Goal: Task Accomplishment & Management: Manage account settings

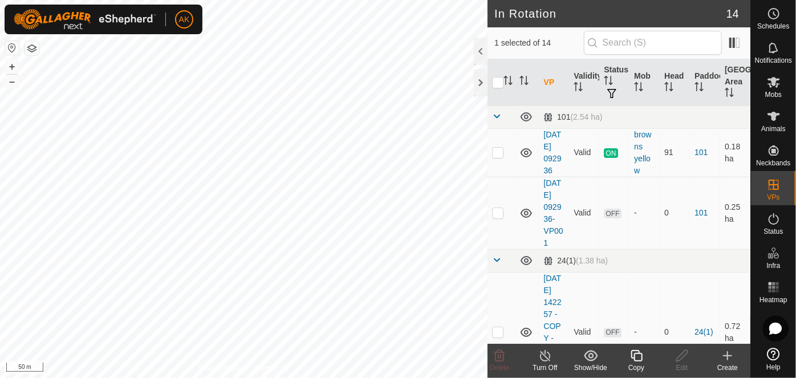
checkbox input "true"
checkbox input "false"
click at [494, 350] on icon at bounding box center [499, 356] width 14 height 14
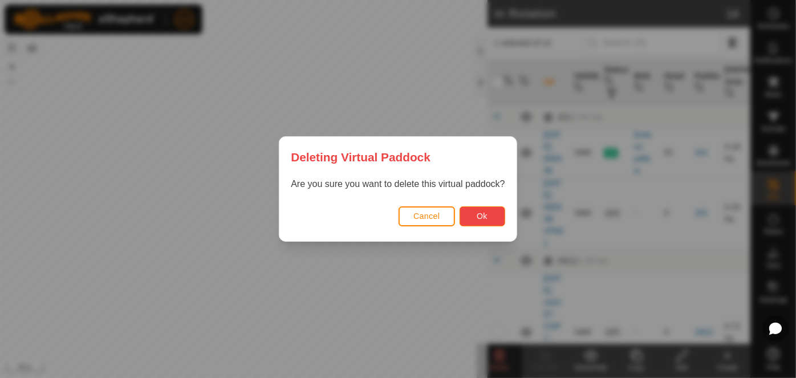
click at [489, 223] on button "Ok" at bounding box center [482, 216] width 46 height 20
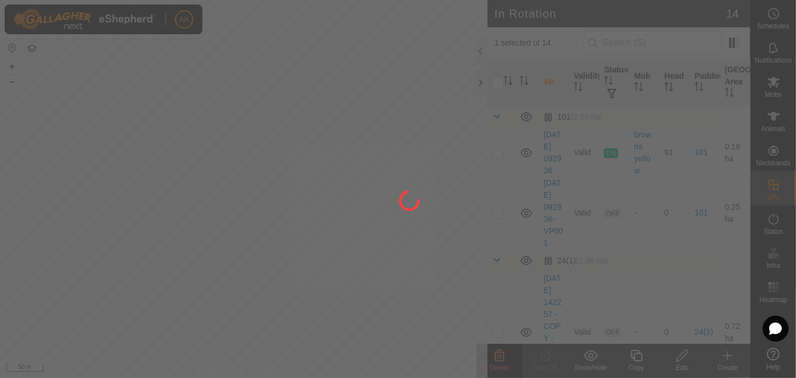
checkbox input "false"
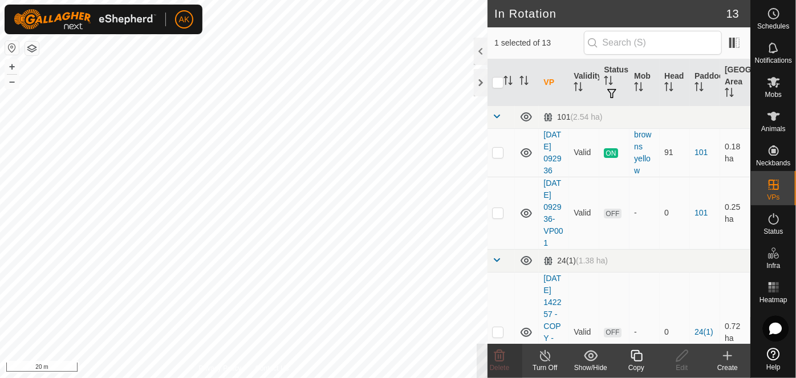
checkbox input "false"
checkbox input "true"
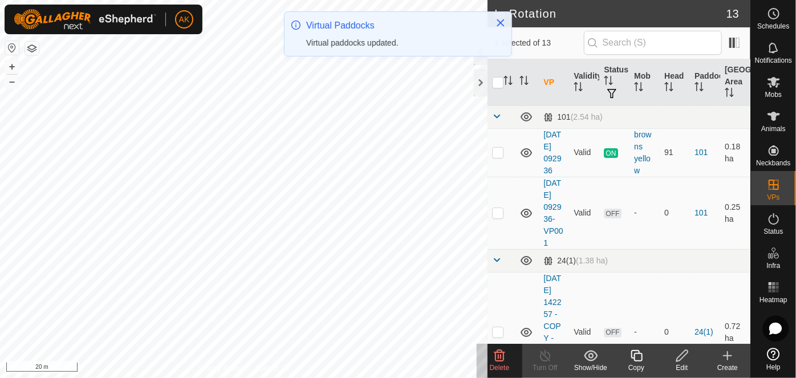
click at [488, 351] on delete-svg-icon at bounding box center [499, 356] width 46 height 14
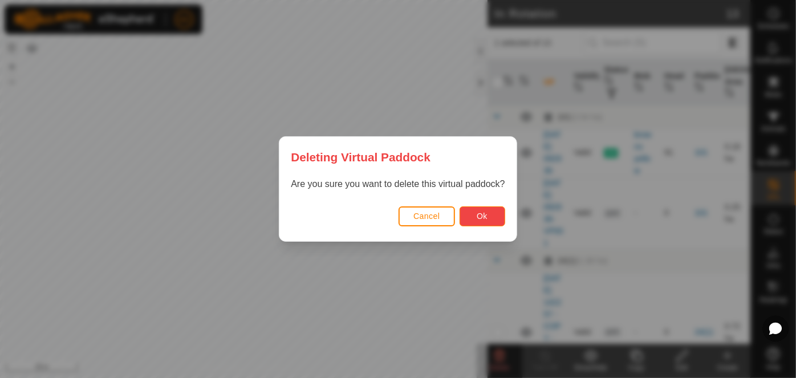
click at [482, 214] on span "Ok" at bounding box center [481, 215] width 11 height 9
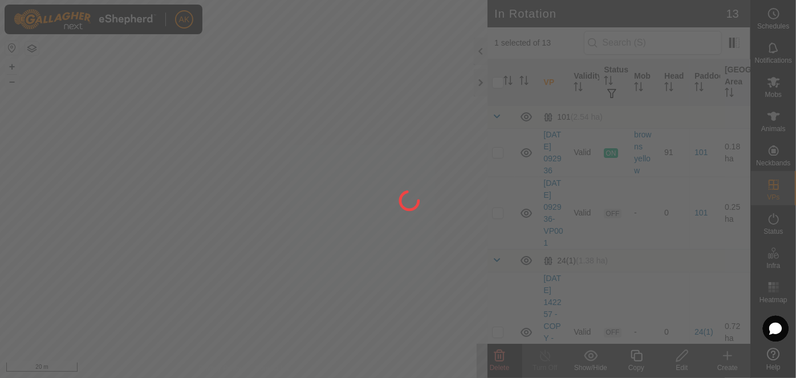
checkbox input "false"
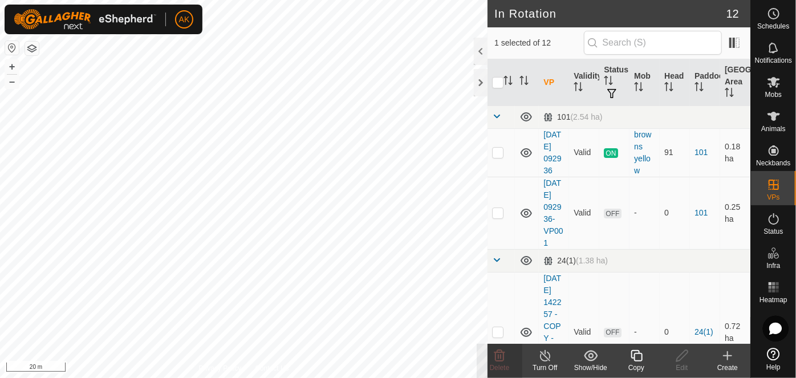
checkbox input "false"
click at [504, 363] on div "Delete" at bounding box center [499, 367] width 46 height 10
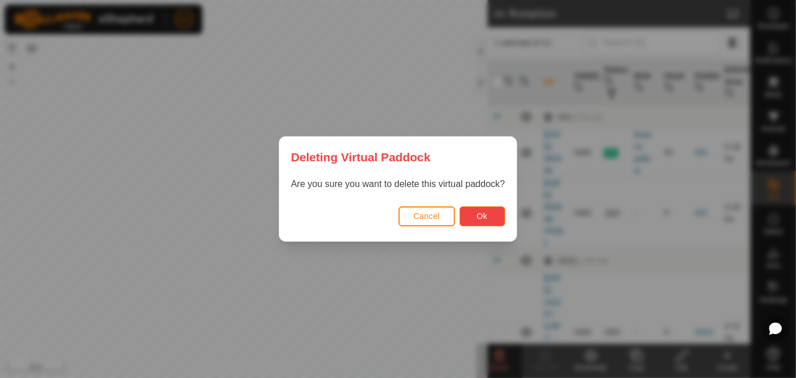
click at [492, 221] on button "Ok" at bounding box center [482, 216] width 46 height 20
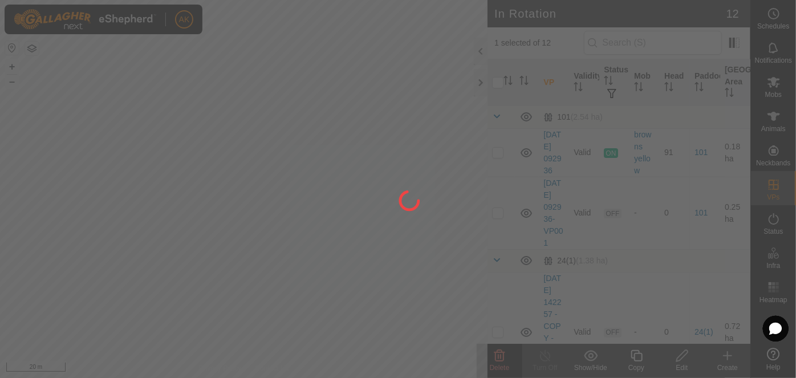
checkbox input "false"
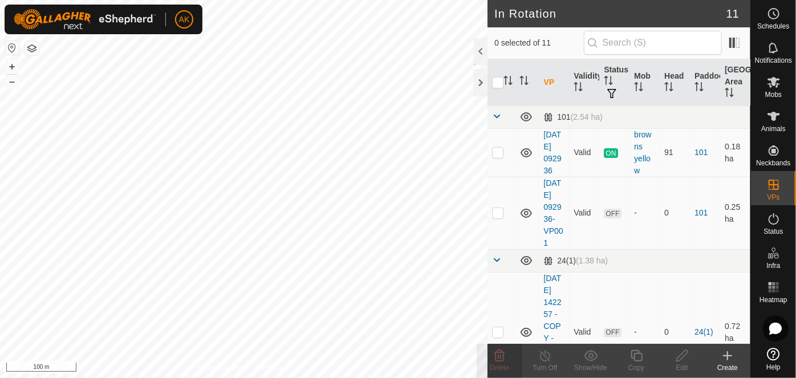
checkbox input "true"
click at [634, 352] on icon at bounding box center [636, 356] width 14 height 14
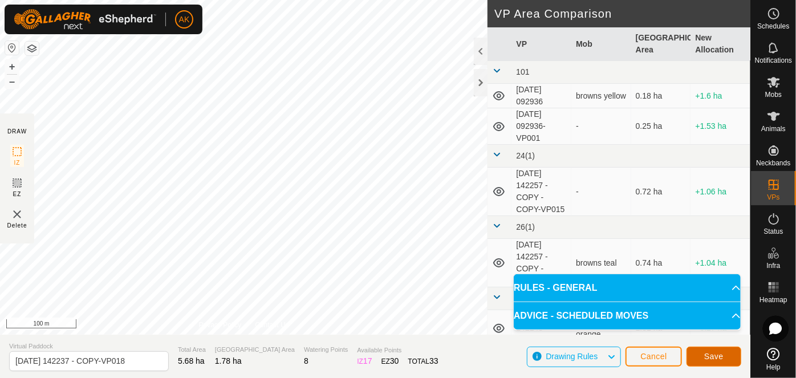
click at [715, 361] on button "Save" at bounding box center [713, 356] width 55 height 20
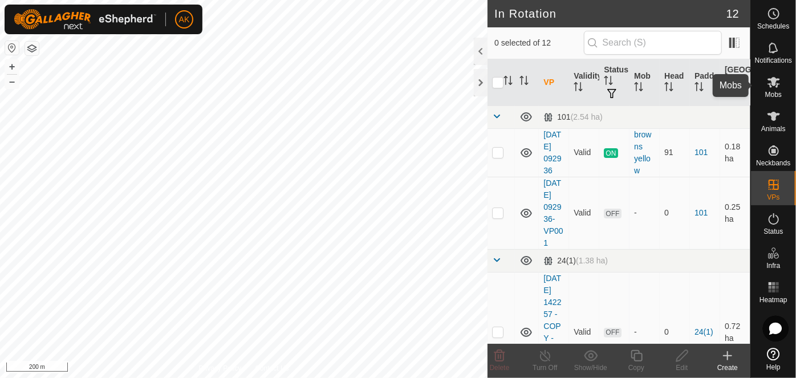
click at [772, 83] on icon at bounding box center [773, 82] width 13 height 11
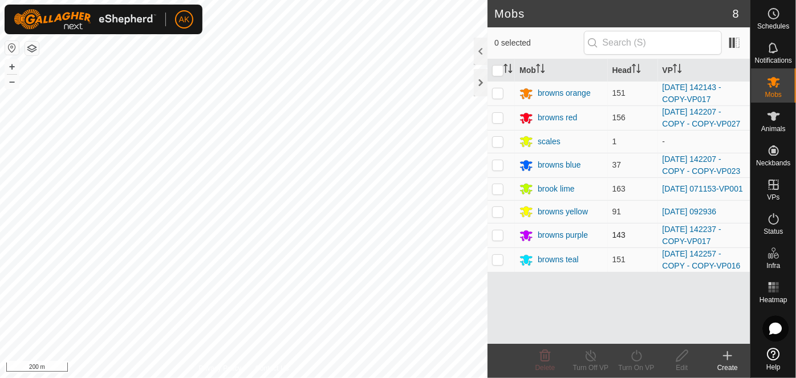
click at [501, 236] on p-checkbox at bounding box center [497, 234] width 11 height 9
checkbox input "true"
click at [637, 360] on icon at bounding box center [636, 356] width 14 height 14
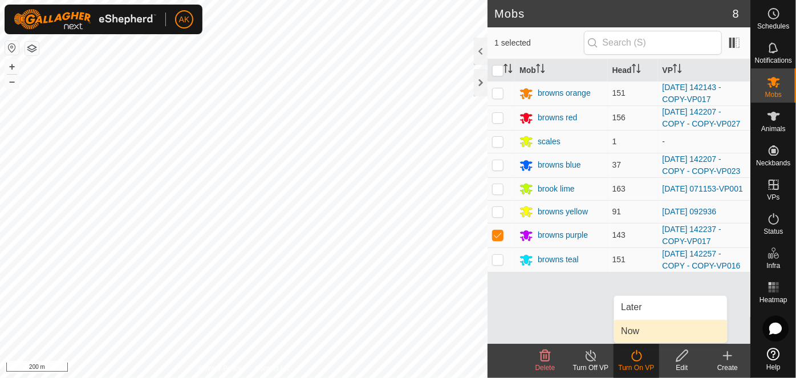
click at [623, 334] on link "Now" at bounding box center [670, 331] width 113 height 23
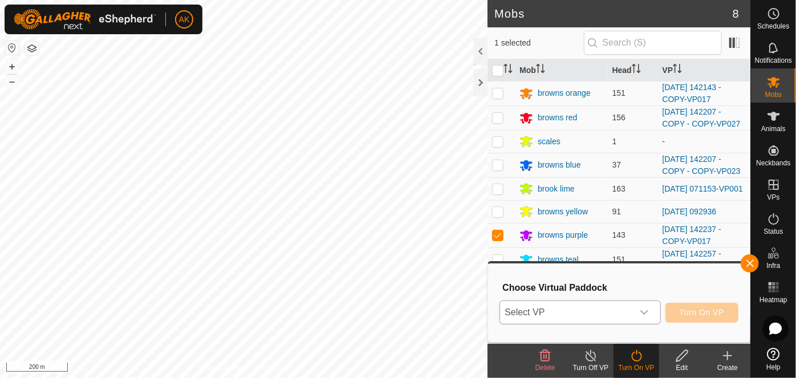
click at [629, 313] on span "Select VP" at bounding box center [566, 312] width 132 height 23
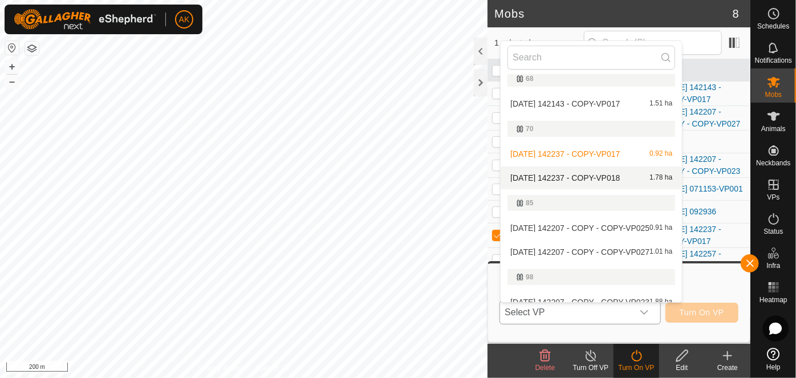
scroll to position [207, 0]
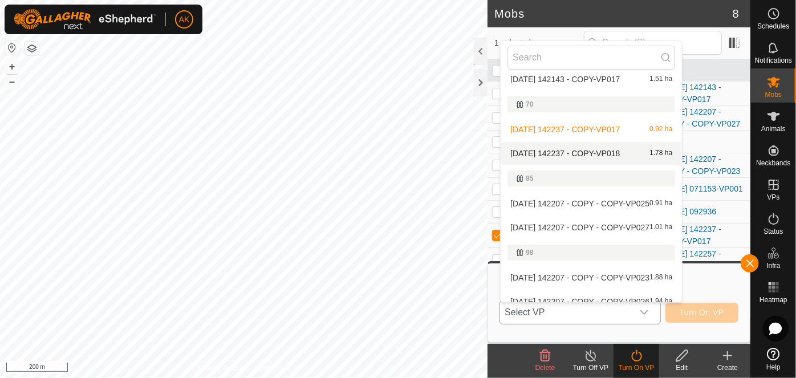
click at [609, 152] on li "[DATE] 142237 - COPY-VP018 1.78 ha" at bounding box center [590, 153] width 181 height 23
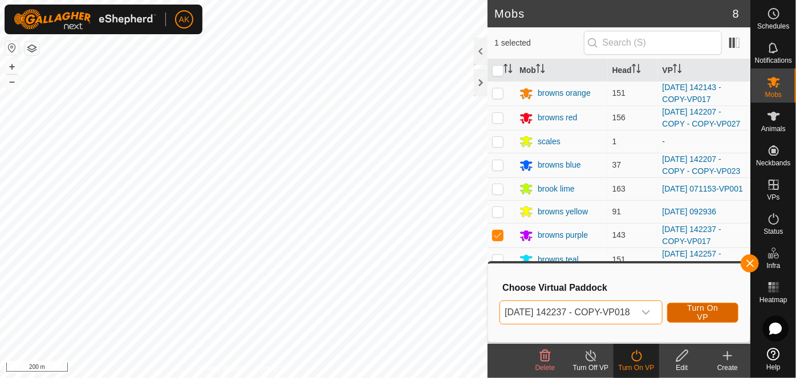
click at [704, 308] on span "Turn On VP" at bounding box center [702, 312] width 43 height 18
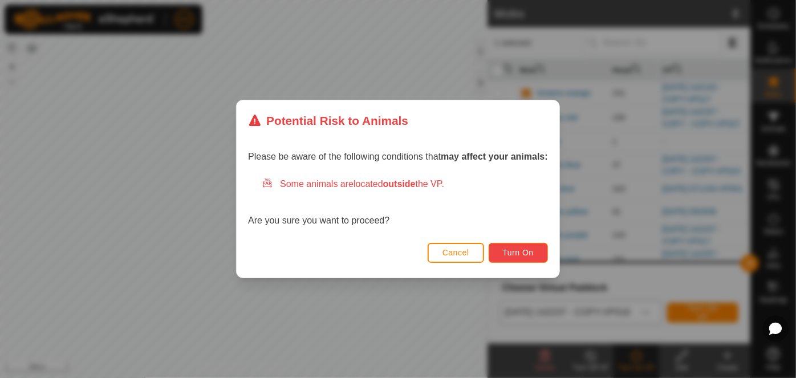
click at [511, 244] on button "Turn On" at bounding box center [517, 253] width 59 height 20
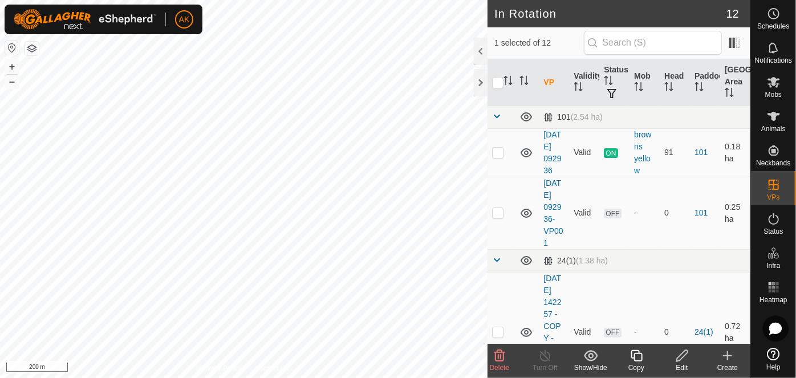
click at [503, 356] on icon at bounding box center [499, 356] width 14 height 14
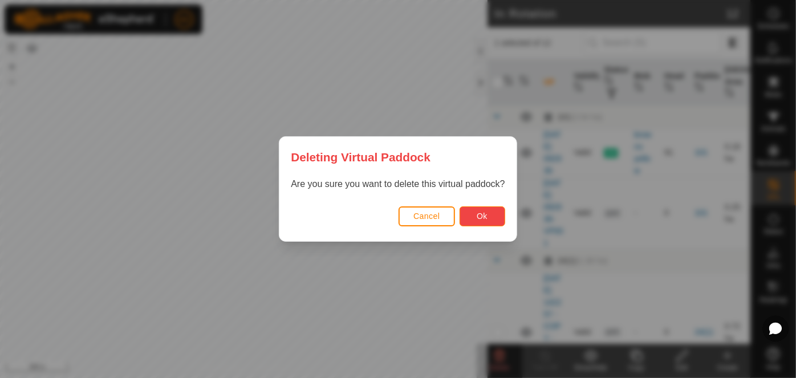
click at [487, 214] on span "Ok" at bounding box center [481, 215] width 11 height 9
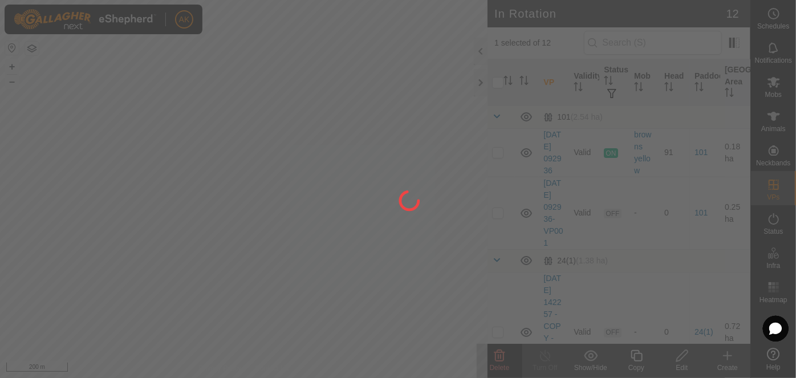
checkbox input "false"
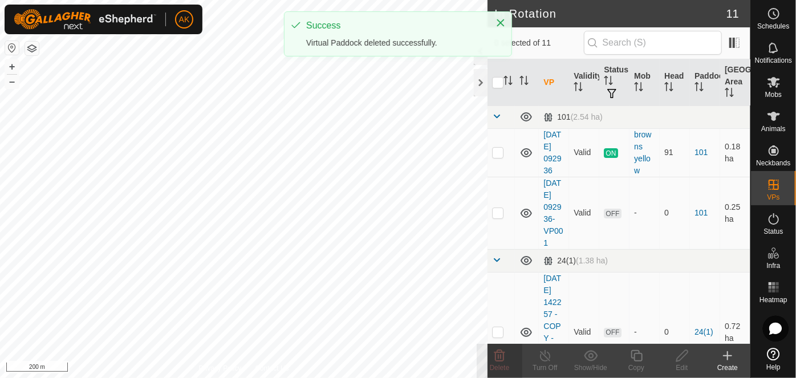
checkbox input "true"
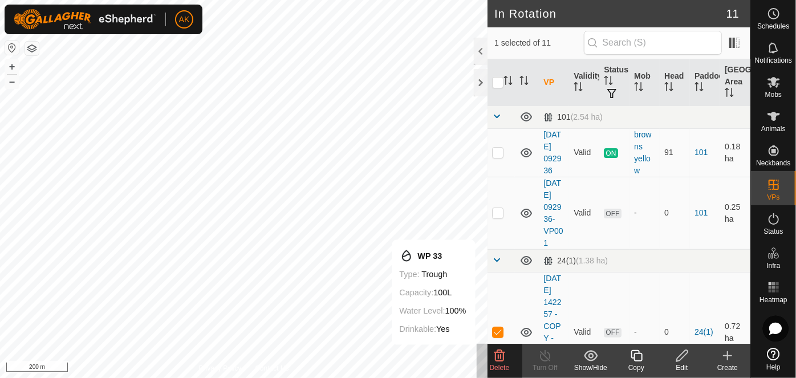
click at [503, 357] on icon at bounding box center [499, 356] width 14 height 14
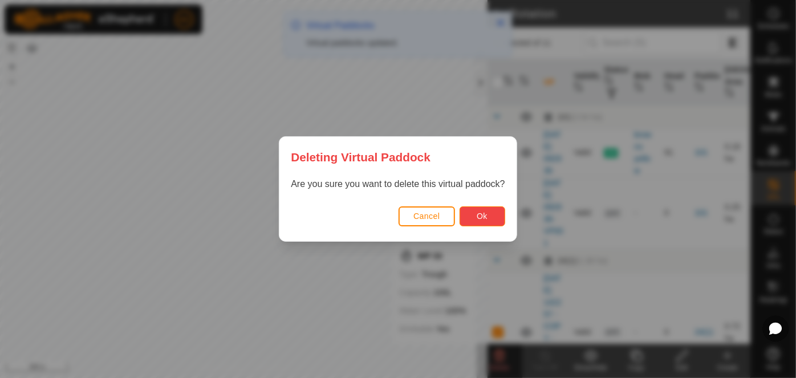
click at [495, 219] on button "Ok" at bounding box center [482, 216] width 46 height 20
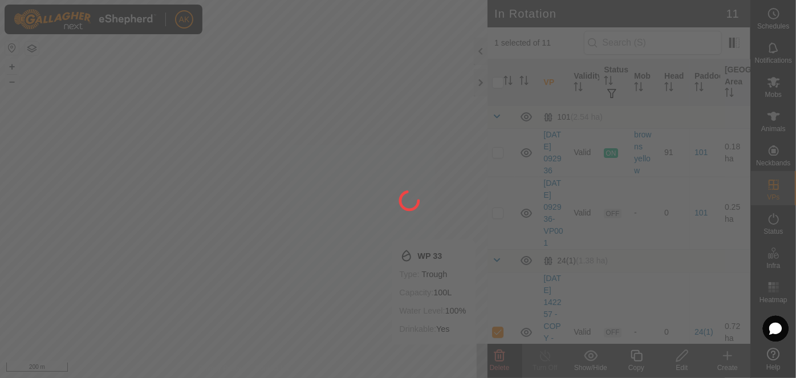
checkbox input "false"
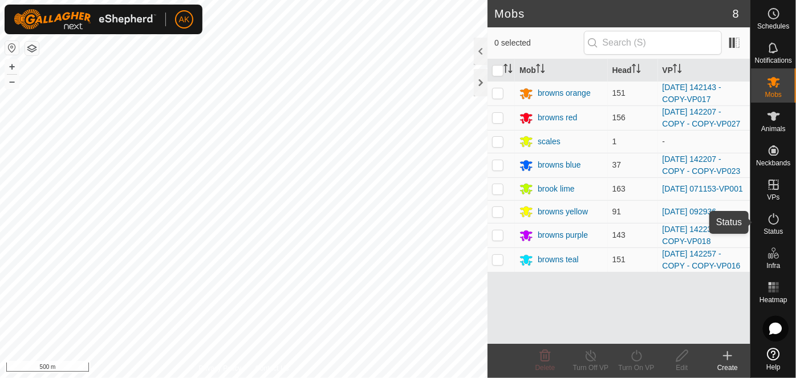
click at [772, 221] on icon at bounding box center [774, 219] width 14 height 14
